Goal: Task Accomplishment & Management: Complete application form

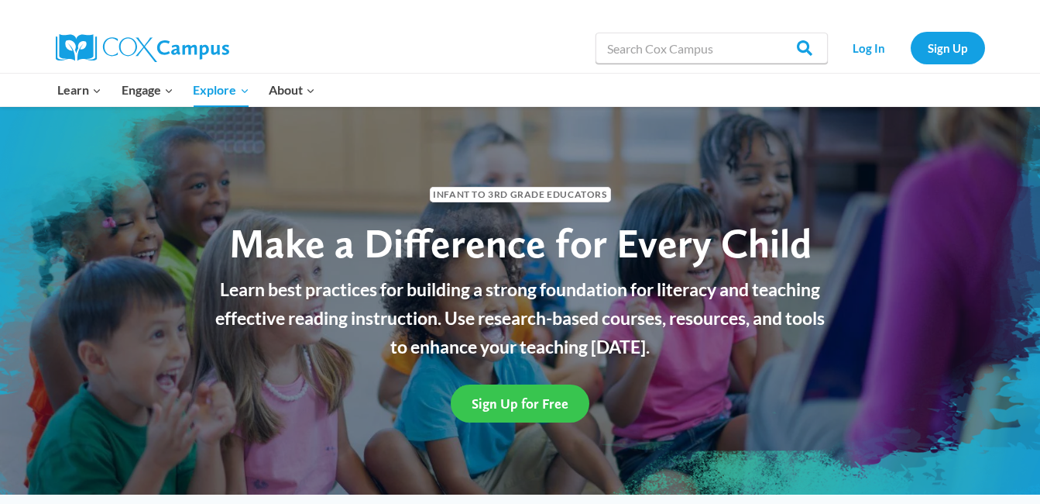
click at [489, 403] on span "Sign Up for Free" at bounding box center [520, 403] width 97 height 16
click at [530, 412] on link "Sign Up for Free" at bounding box center [520, 402] width 139 height 38
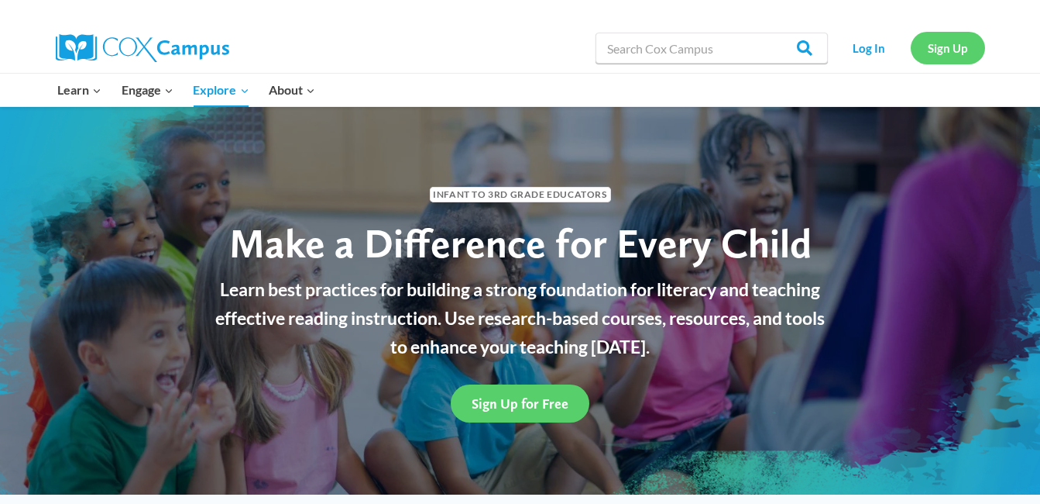
click at [955, 57] on link "Sign Up" at bounding box center [948, 48] width 74 height 32
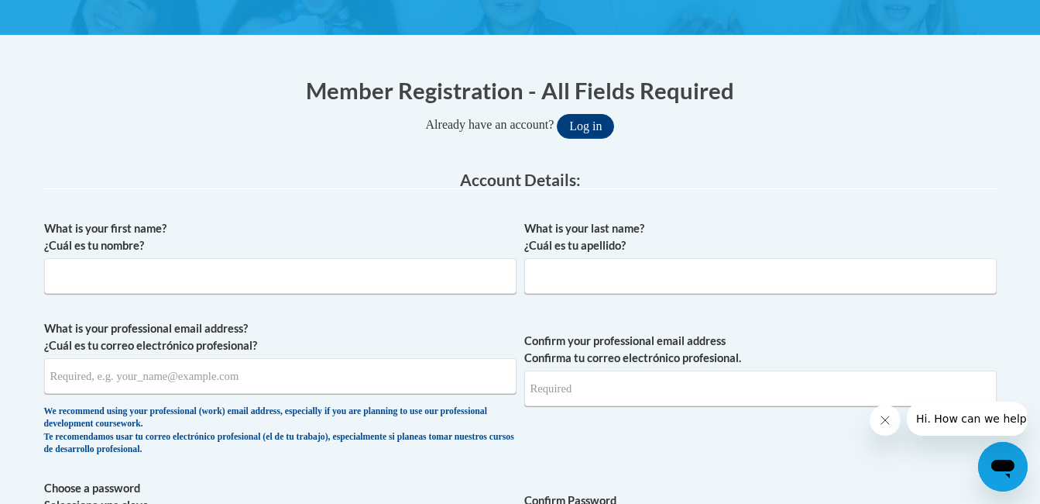
scroll to position [287, 0]
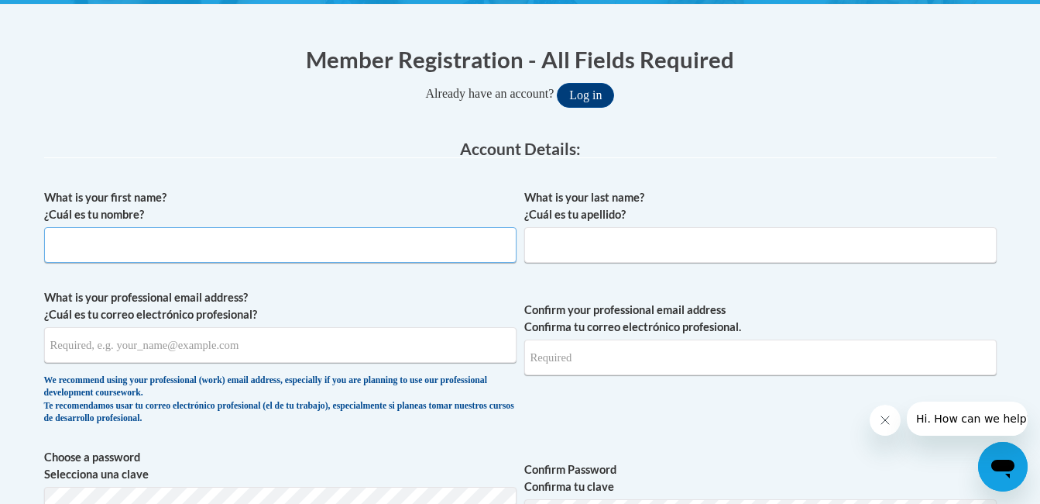
click at [301, 241] on input "What is your first name? ¿Cuál es tu nombre?" at bounding box center [280, 245] width 473 height 36
type input "April"
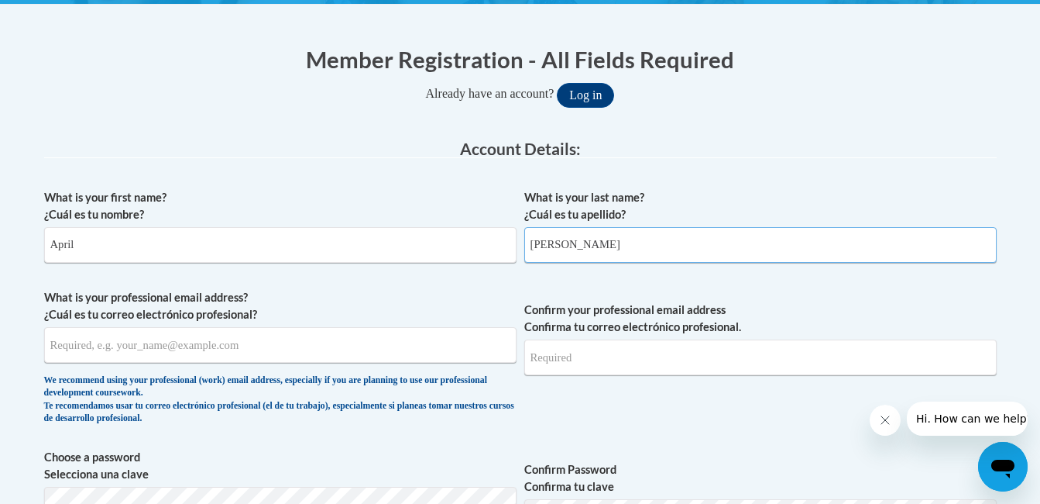
type input "[PERSON_NAME]"
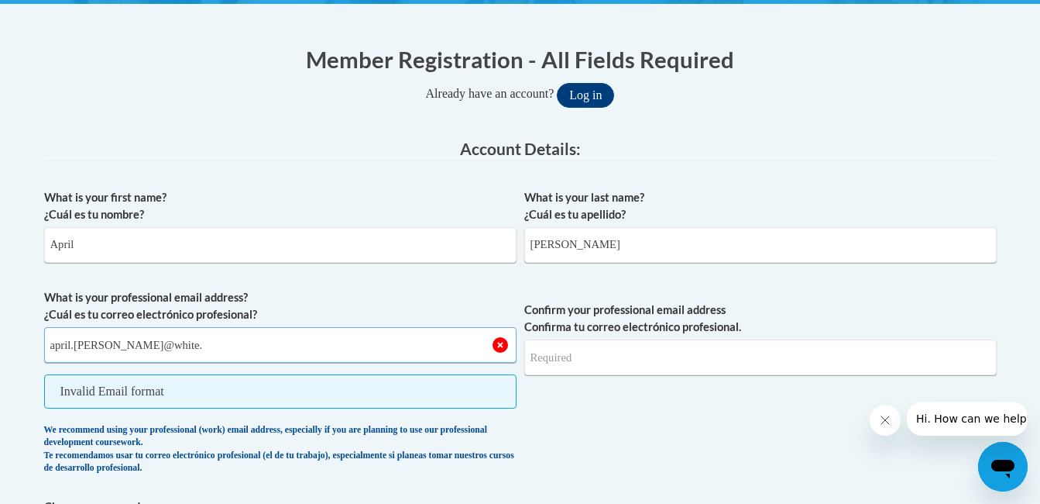
type input "[EMAIL_ADDRESS][PERSON_NAME][DOMAIN_NAME]"
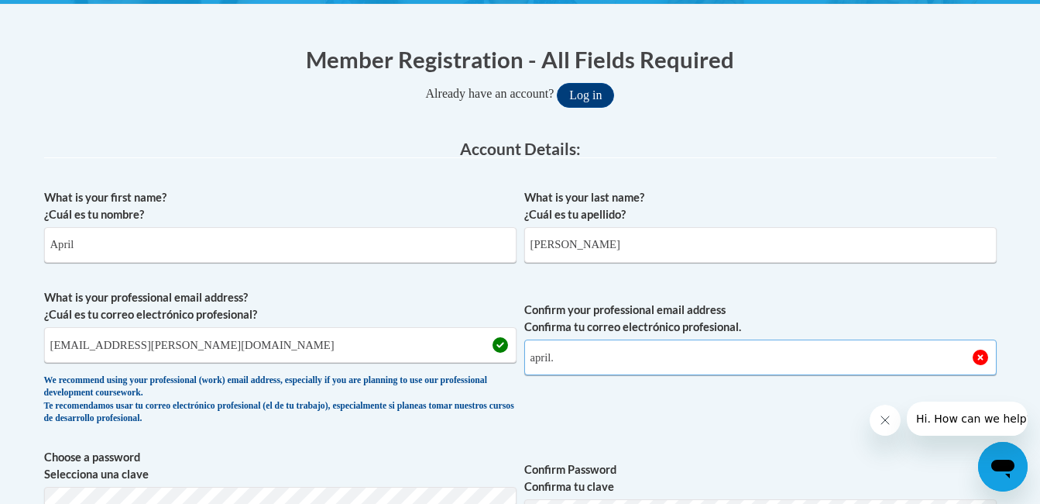
type input "[EMAIL_ADDRESS][PERSON_NAME][DOMAIN_NAME]"
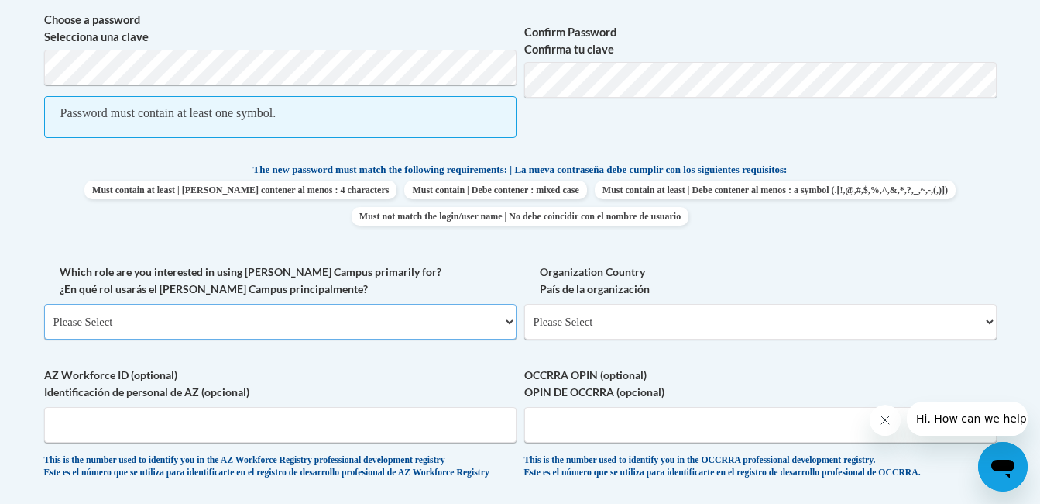
scroll to position [710, 0]
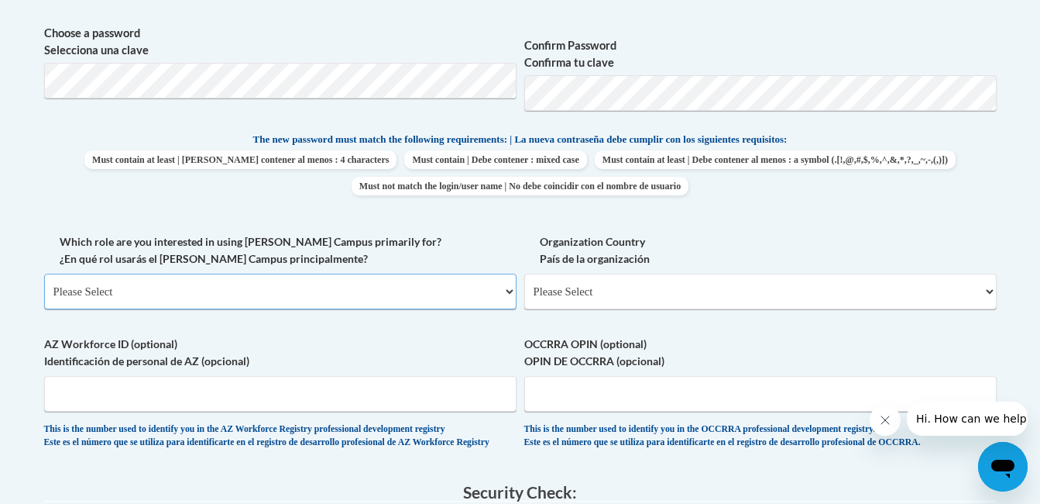
click at [315, 287] on select "Please Select College/University | Colegio/Universidad Community/Nonprofit Part…" at bounding box center [280, 291] width 473 height 36
select select "fbf2d438-af2f-41f8-98f1-81c410e29de3"
click at [44, 273] on select "Please Select College/University | Colegio/Universidad Community/Nonprofit Part…" at bounding box center [280, 291] width 473 height 36
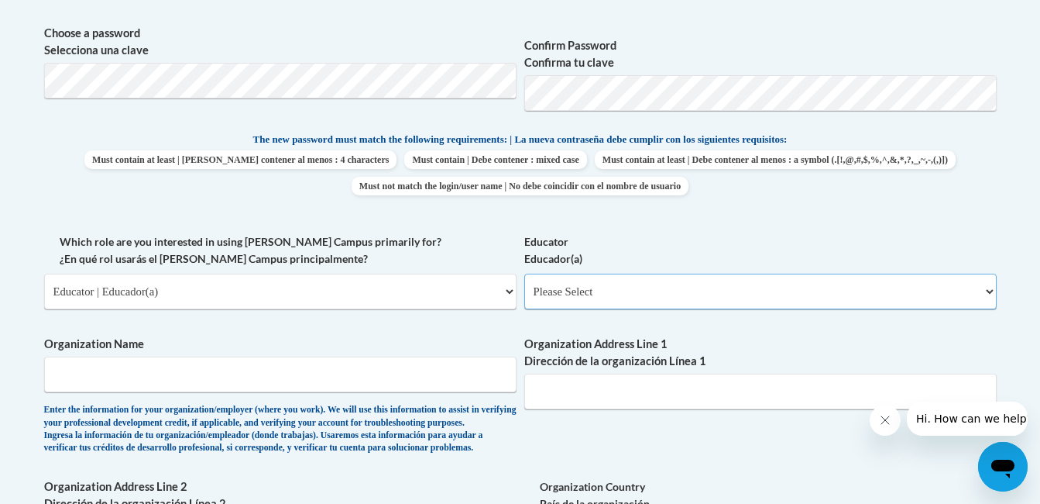
click at [622, 294] on select "Please Select Early Learning/Daycare Teacher/Family Home Care Provider | Maestr…" at bounding box center [760, 291] width 473 height 36
select select "8e40623d-54d0-45cd-9f92-5df65cd3f8cf"
click at [524, 273] on select "Please Select Early Learning/Daycare Teacher/Family Home Care Provider | Maestr…" at bounding box center [760, 291] width 473 height 36
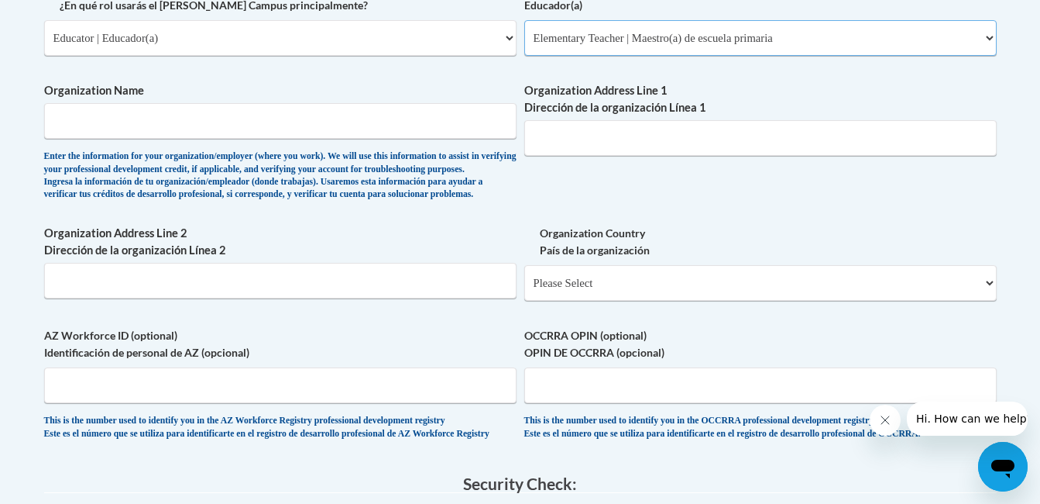
scroll to position [950, 0]
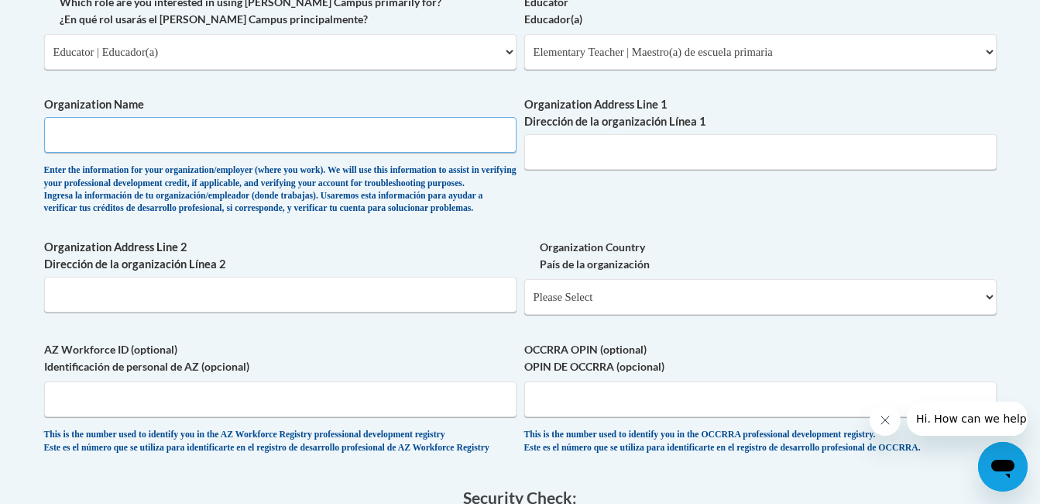
click at [422, 133] on input "Organization Name" at bounding box center [280, 135] width 473 height 36
type input "Mount Yonah Elementary School"
click at [607, 159] on input "Organization Address Line 1 Dirección de la organización Línea 1" at bounding box center [760, 152] width 473 height 36
type input "1161 Duncan Bridge Rd"
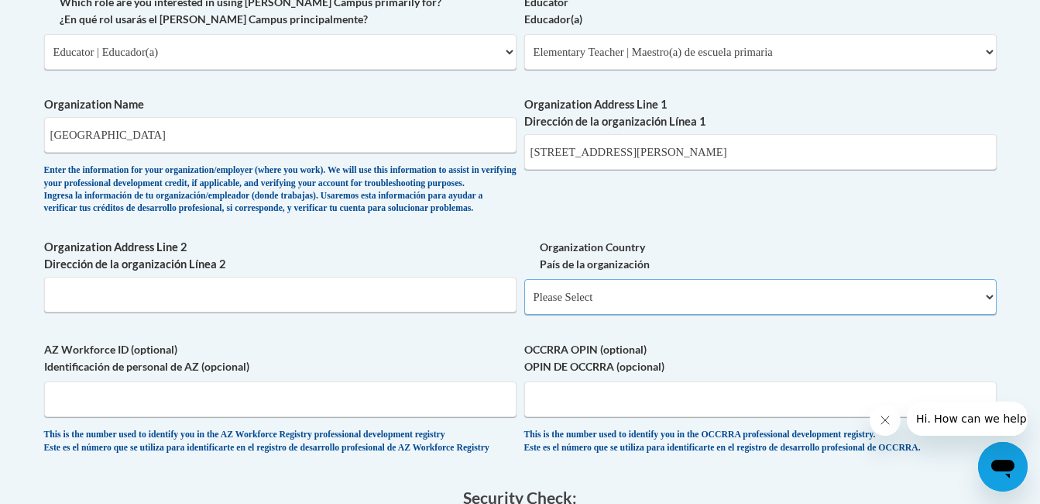
click at [988, 315] on select "Please Select United States | Estados Unidos Outside of the United States | Fue…" at bounding box center [760, 297] width 473 height 36
select select "ad49bcad-a171-4b2e-b99c-48b446064914"
click at [524, 304] on select "Please Select United States | Estados Unidos Outside of the United States | Fue…" at bounding box center [760, 297] width 473 height 36
select select
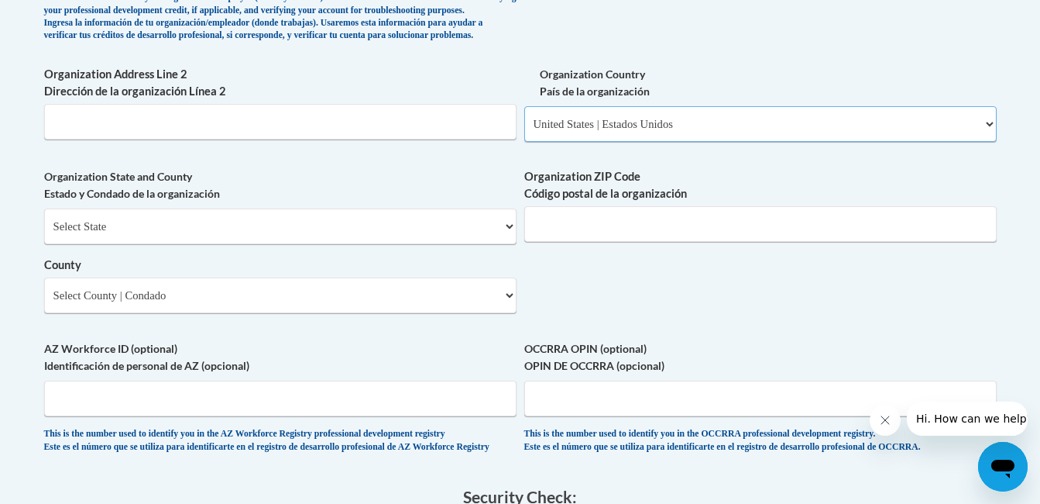
scroll to position [1126, 0]
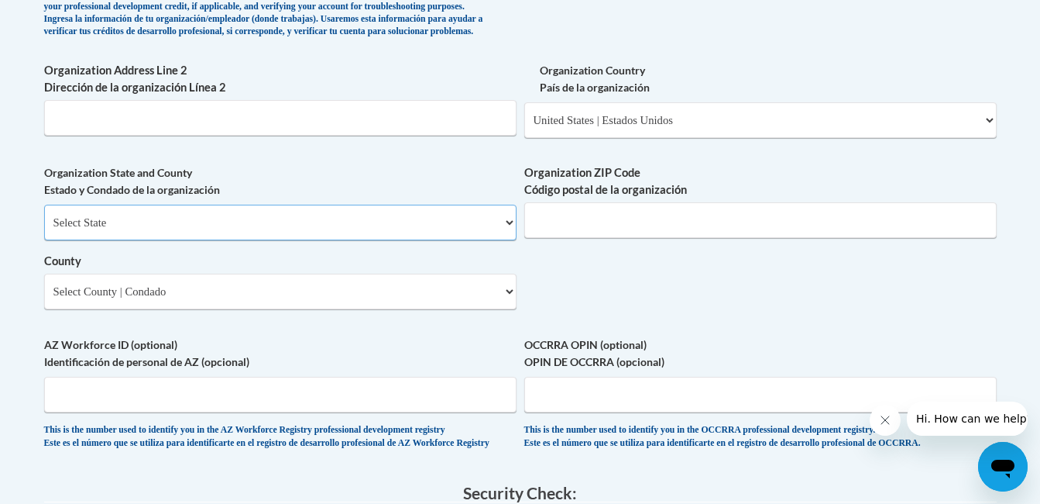
click at [478, 240] on select "Select State Alabama Alaska Arizona Arkansas California Colorado Connecticut De…" at bounding box center [280, 223] width 473 height 36
select select "Georgia"
click at [44, 230] on select "Select State Alabama Alaska Arizona Arkansas California Colorado Connecticut De…" at bounding box center [280, 223] width 473 height 36
click at [614, 238] on input "Organization ZIP Code Código postal de la organización" at bounding box center [760, 220] width 473 height 36
type input "30528"
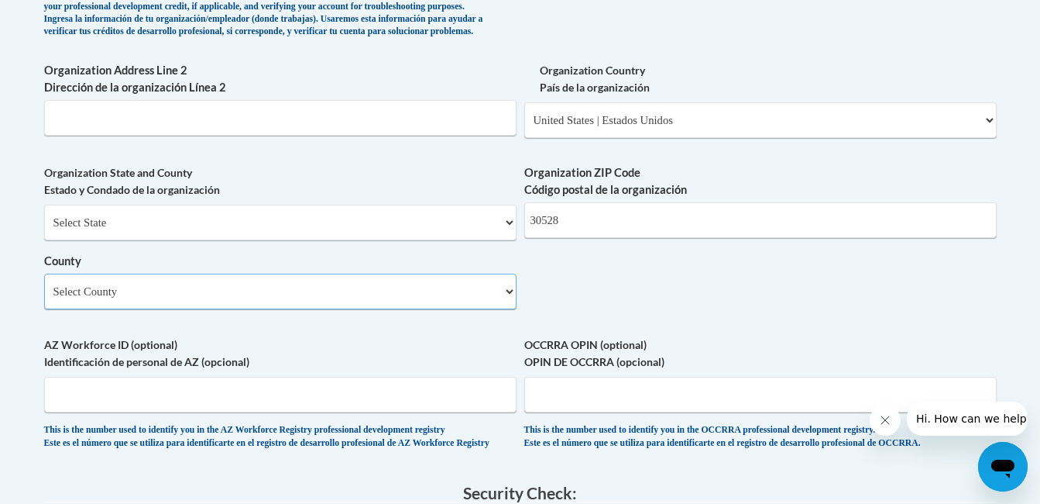
click at [496, 309] on select "Select County Appling Atkinson Bacon Baker Baldwin Banks Barrow Bartow Ben Hill…" at bounding box center [280, 291] width 473 height 36
select select "White"
click at [44, 299] on select "Select County Appling Atkinson Bacon Baker Baldwin Banks Barrow Bartow Ben Hill…" at bounding box center [280, 291] width 473 height 36
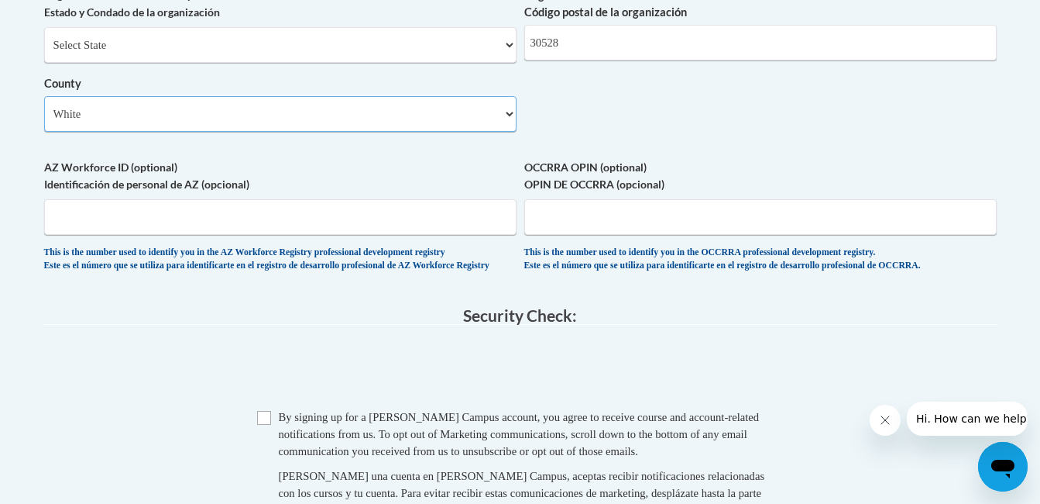
scroll to position [1315, 0]
